Goal: Task Accomplishment & Management: Use online tool/utility

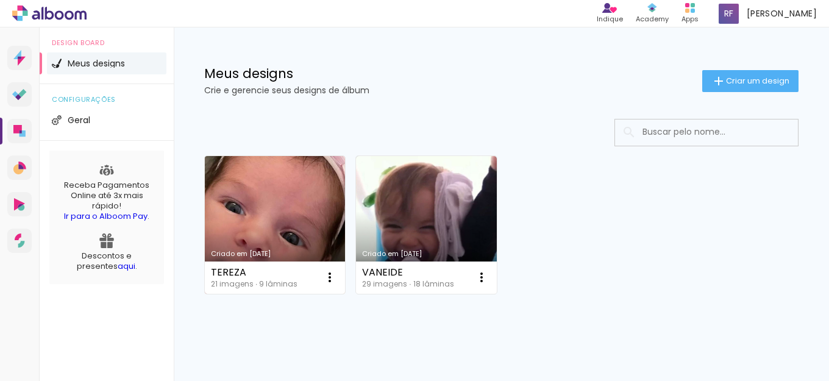
click at [299, 223] on link "Criado em [DATE]" at bounding box center [275, 225] width 140 height 138
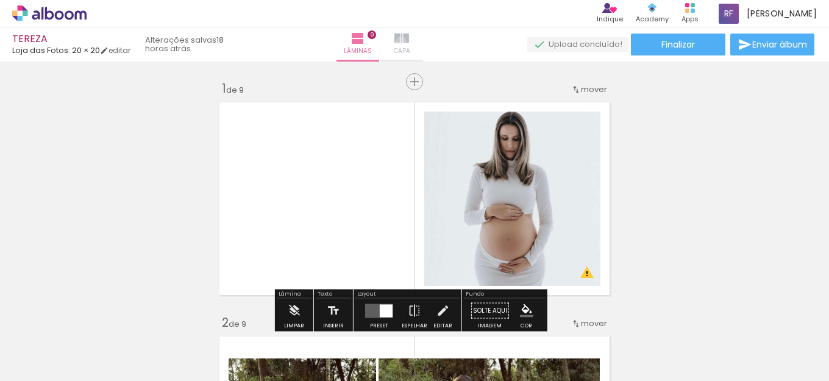
click at [409, 43] on iron-icon at bounding box center [401, 38] width 15 height 15
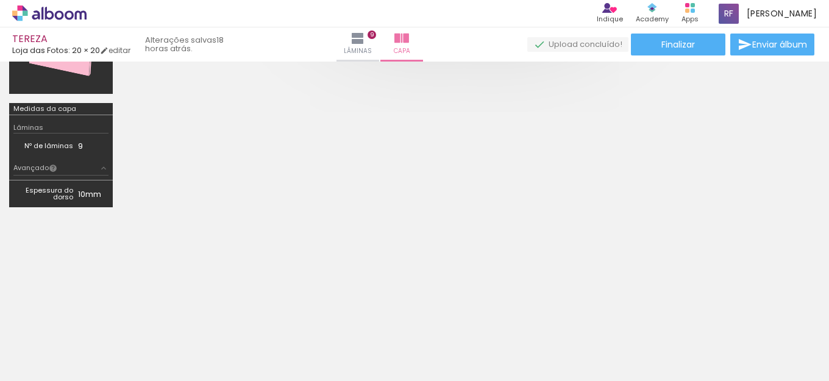
scroll to position [263, 0]
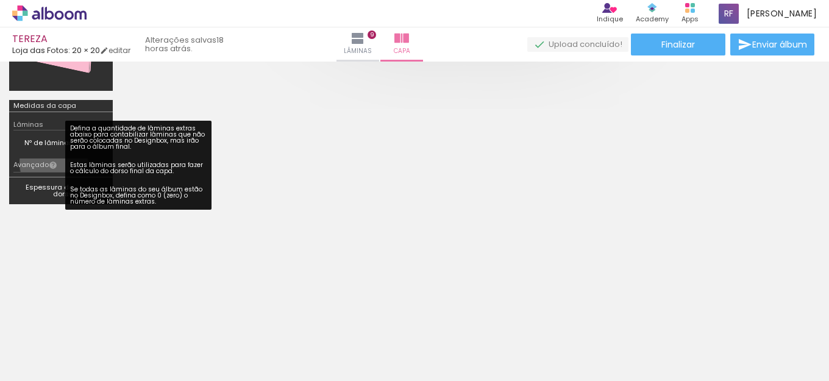
click at [54, 163] on iron-icon at bounding box center [53, 165] width 9 height 9
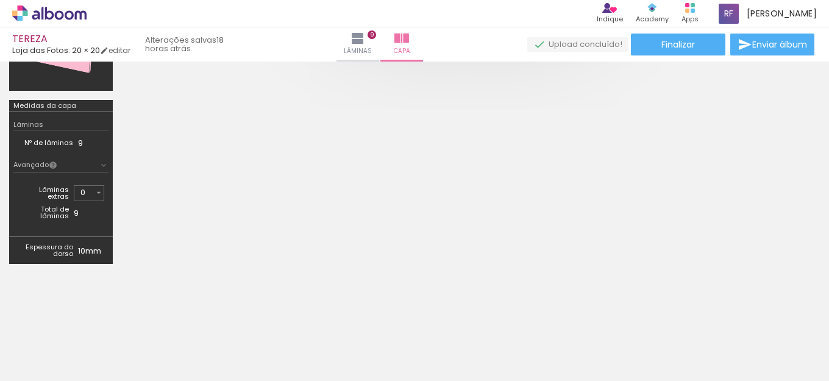
click at [54, 163] on iron-icon at bounding box center [53, 165] width 9 height 9
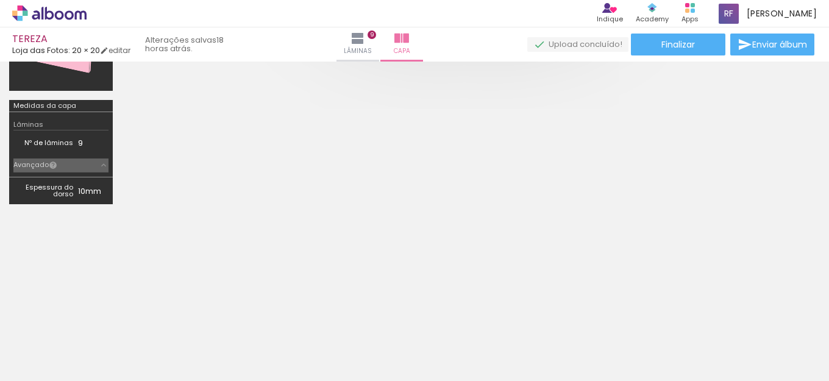
click at [54, 163] on iron-icon at bounding box center [53, 165] width 9 height 9
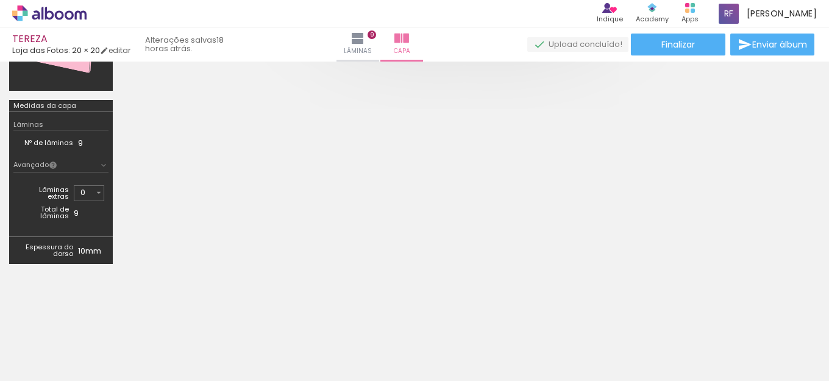
click at [90, 196] on input "0" at bounding box center [86, 192] width 13 height 12
click at [94, 193] on iron-icon at bounding box center [99, 193] width 10 height 10
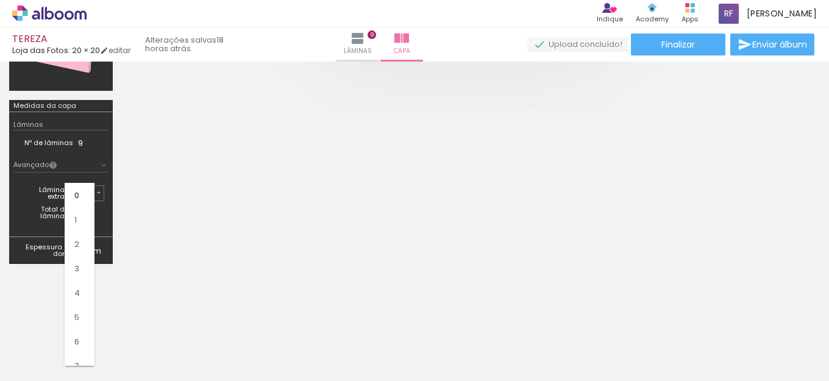
click at [29, 205] on td "Total de lâminas" at bounding box center [46, 213] width 56 height 18
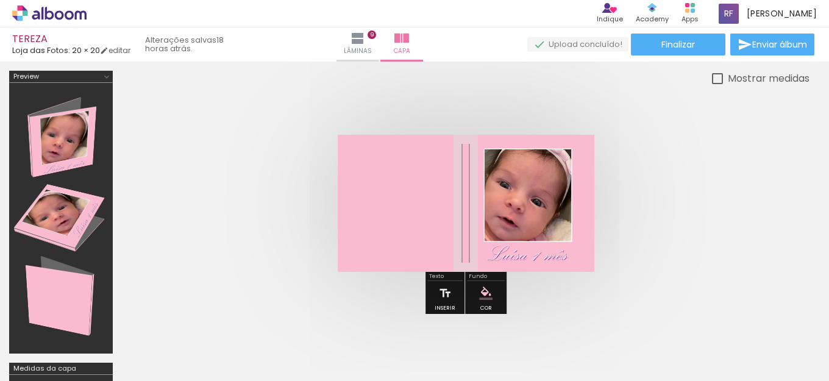
scroll to position [61, 0]
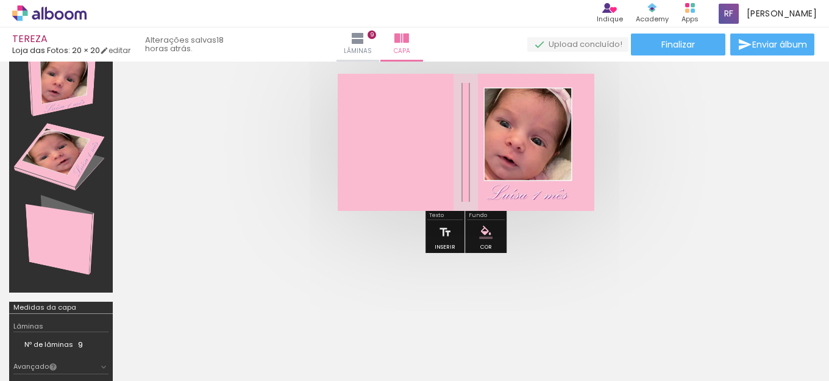
click at [736, 261] on quentale-cover-editor at bounding box center [465, 242] width 687 height 465
click at [372, 49] on span "Lâminas" at bounding box center [358, 51] width 28 height 11
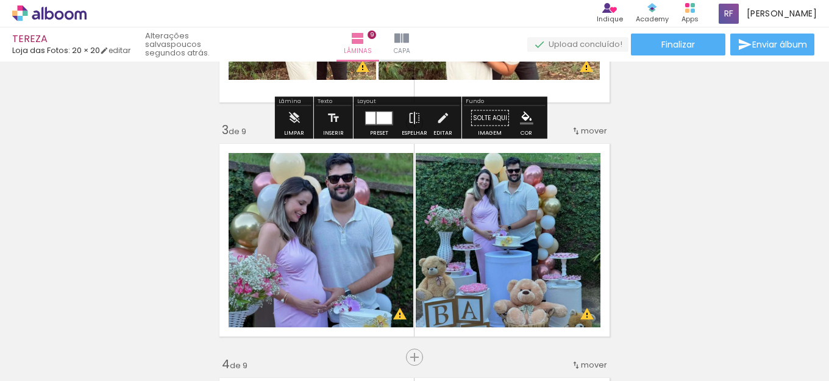
scroll to position [487, 0]
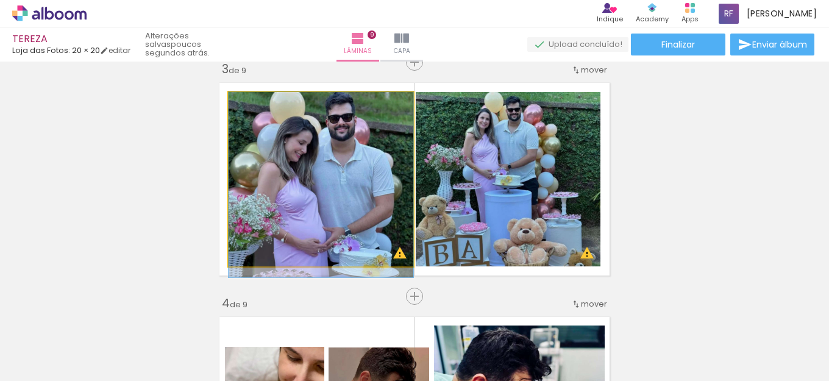
drag, startPoint x: 331, startPoint y: 151, endPoint x: 331, endPoint y: 166, distance: 15.8
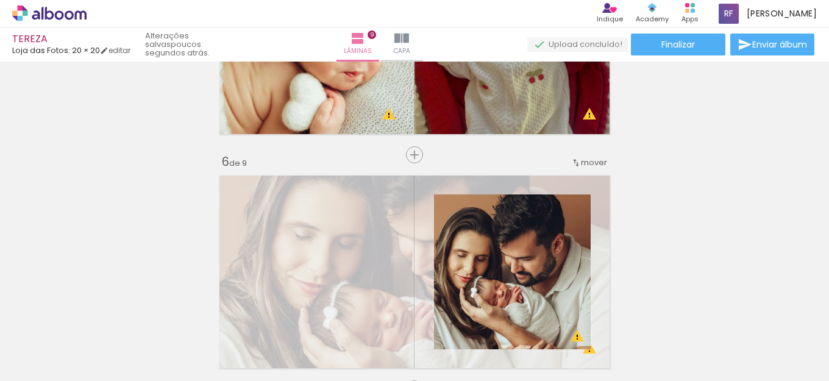
scroll to position [975, 0]
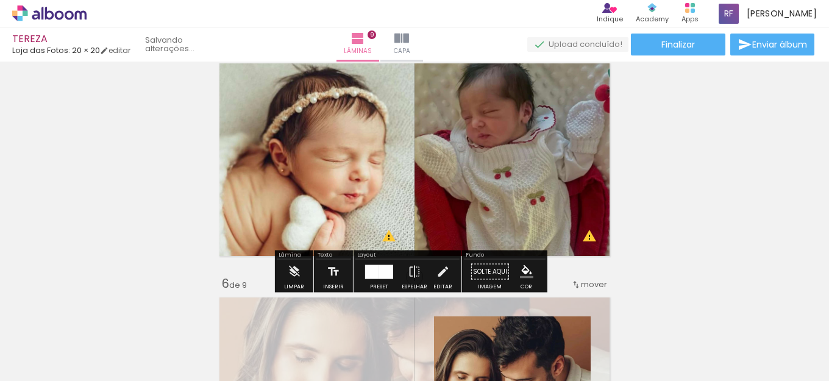
click at [682, 144] on div "Inserir lâmina 1 de 9 Inserir lâmina 2 de 9 Inserir lâmina 3 de 9 Inserir lâmin…" at bounding box center [414, 261] width 829 height 2341
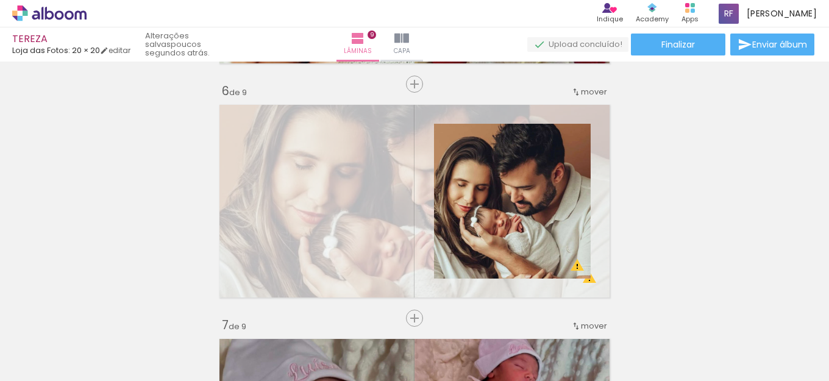
scroll to position [1158, 0]
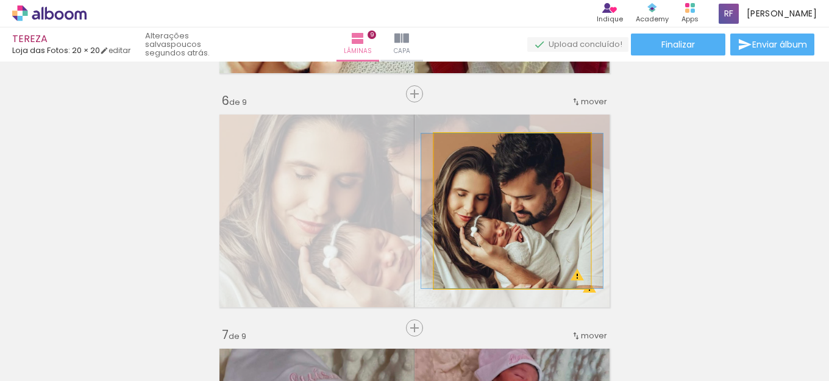
drag, startPoint x: 515, startPoint y: 167, endPoint x: 515, endPoint y: 177, distance: 9.7
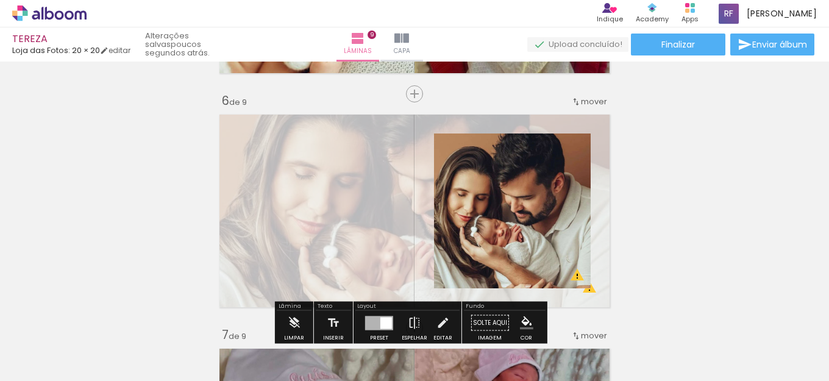
click at [696, 146] on div "Inserir lâmina 1 de 9 Inserir lâmina 2 de 9 Inserir lâmina 3 de 9 Inserir lâmin…" at bounding box center [414, 78] width 829 height 2341
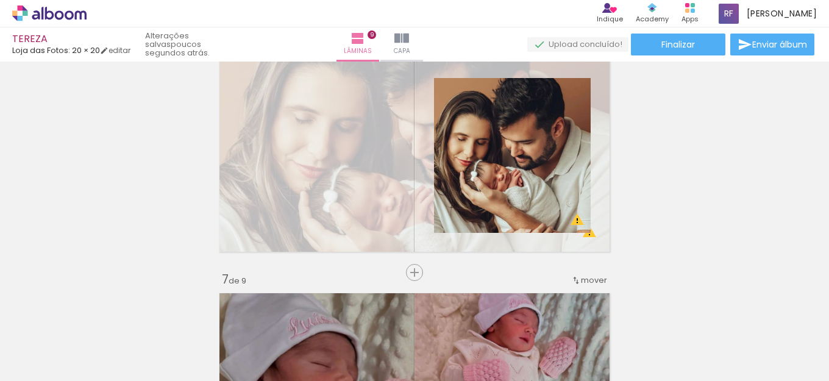
scroll to position [1341, 0]
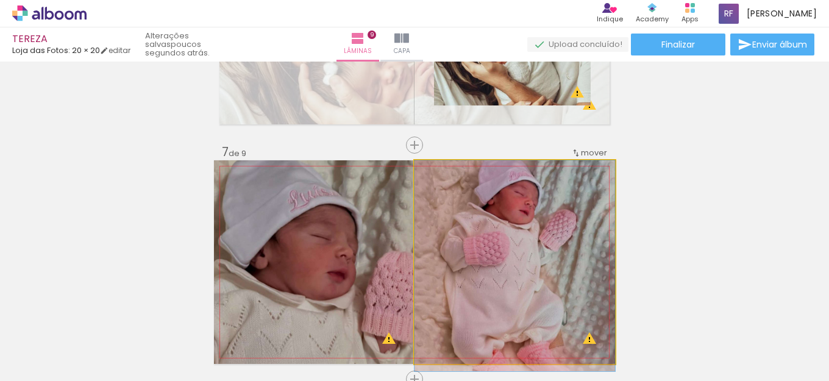
drag, startPoint x: 483, startPoint y: 218, endPoint x: 485, endPoint y: 247, distance: 28.7
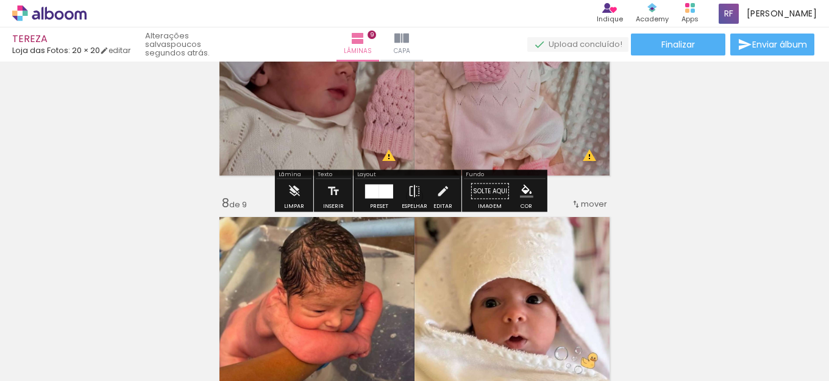
scroll to position [1645, 0]
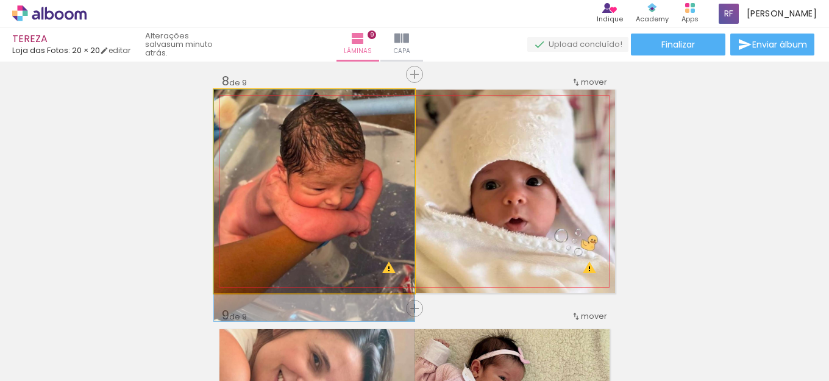
drag, startPoint x: 291, startPoint y: 185, endPoint x: 291, endPoint y: 203, distance: 17.7
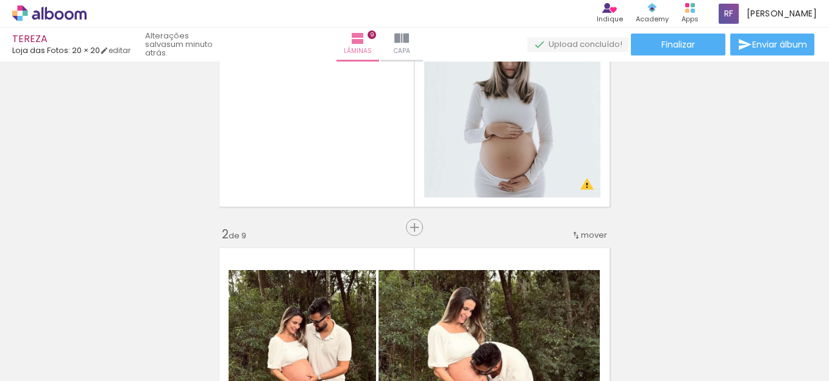
scroll to position [0, 0]
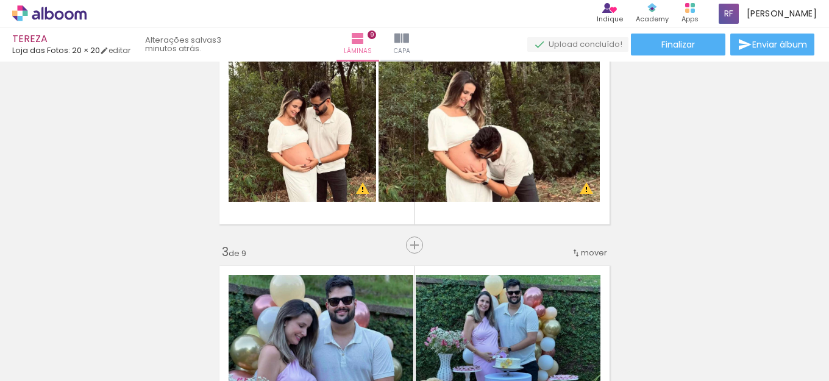
scroll to position [427, 0]
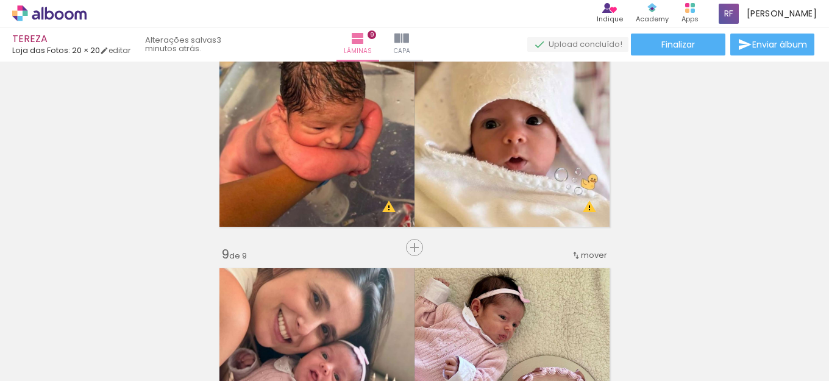
scroll to position [1889, 0]
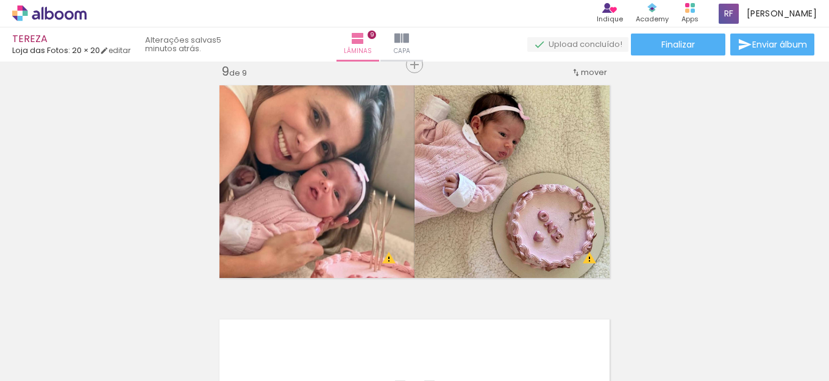
click at [53, 16] on icon at bounding box center [49, 13] width 9 height 13
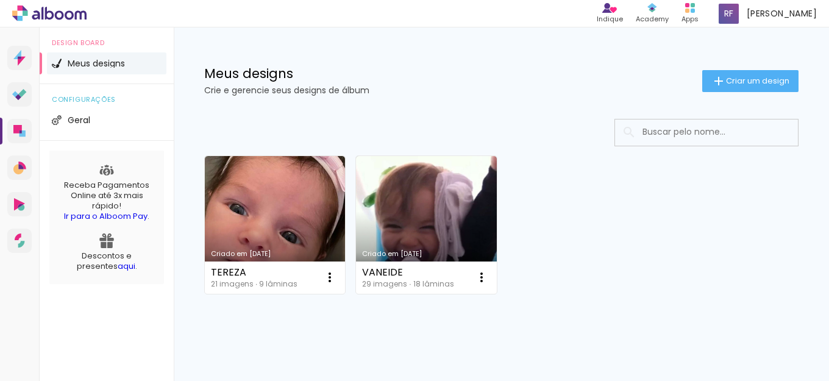
click at [276, 219] on link "Criado em [DATE]" at bounding box center [275, 225] width 140 height 138
click at [0, 0] on neon-animated-pages "Confirmar Cancelar" at bounding box center [0, 0] width 0 height 0
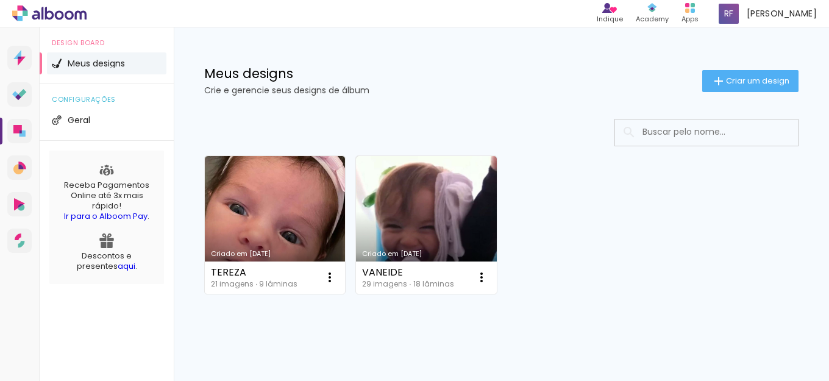
click at [0, 0] on neon-animated-pages "Confirmar Cancelar" at bounding box center [0, 0] width 0 height 0
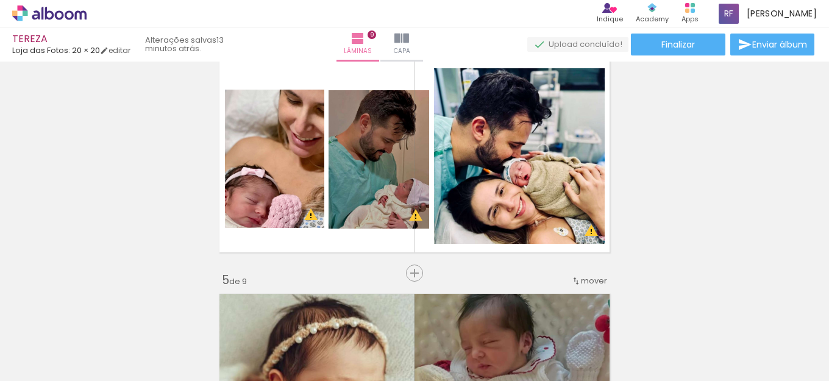
scroll to position [792, 0]
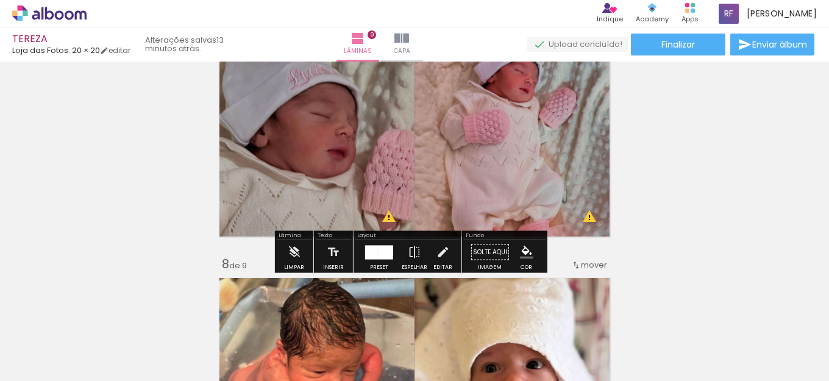
scroll to position [1402, 0]
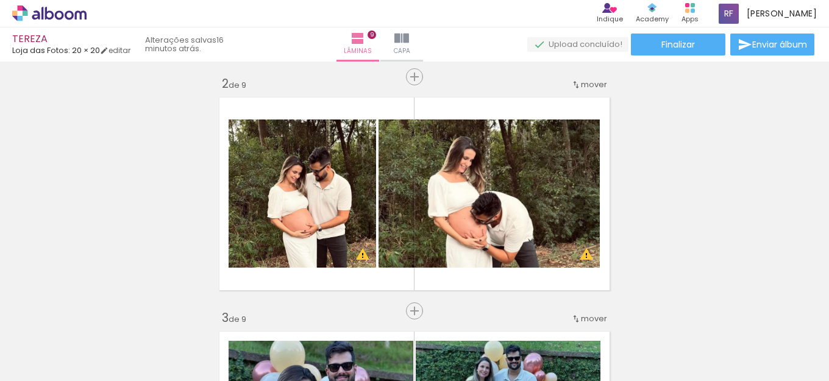
scroll to position [255, 0]
